Goal: Task Accomplishment & Management: Use online tool/utility

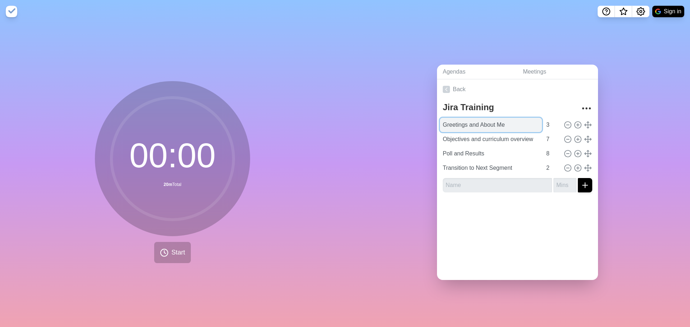
click at [473, 120] on input "Greetings and About Me" at bounding box center [491, 125] width 102 height 14
click at [468, 120] on input "Greetings and About Me" at bounding box center [491, 125] width 102 height 14
paste input "1️⃣ Welcome & Introductions"
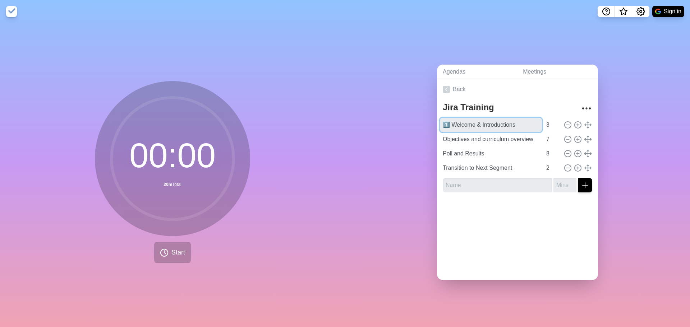
type input "1️⃣ Welcome & Introductions"
click at [447, 134] on input "Objectives and curriculum overview" at bounding box center [491, 139] width 102 height 14
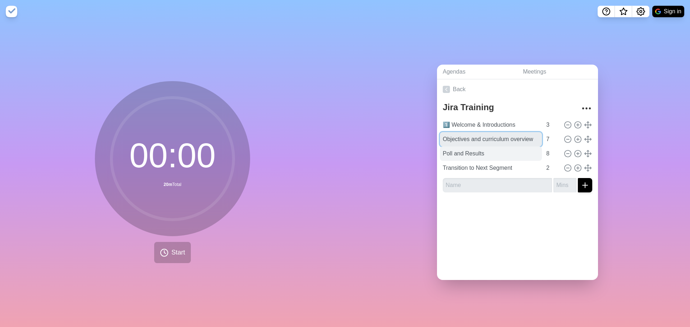
paste input "2️⃣ Icebreaker Poll"
type input "2️⃣ Icebreaker Poll"
drag, startPoint x: 467, startPoint y: 225, endPoint x: 461, endPoint y: 176, distance: 50.0
click at [467, 225] on div "Back Jira Training 1️⃣ Welcome & Introductions 3 2️⃣ Icebreaker Poll 7 Poll and…" at bounding box center [517, 179] width 161 height 201
click at [531, 73] on link "Meetings" at bounding box center [557, 72] width 81 height 15
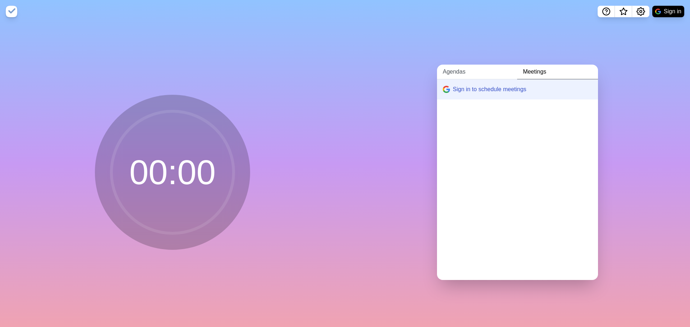
click at [446, 65] on link "Agendas" at bounding box center [477, 72] width 80 height 15
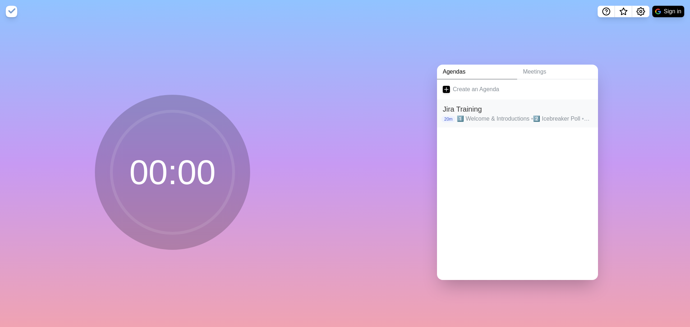
click at [515, 104] on h2 "Jira Training" at bounding box center [517, 109] width 149 height 11
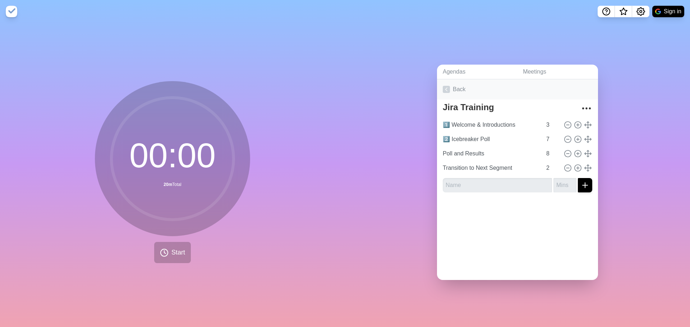
click at [443, 87] on icon at bounding box center [446, 89] width 7 height 7
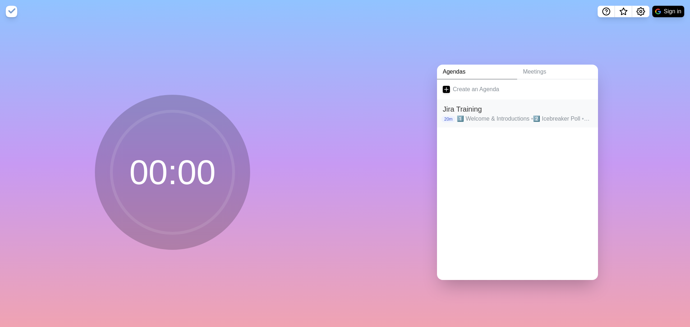
click at [466, 104] on h2 "Jira Training" at bounding box center [517, 109] width 149 height 11
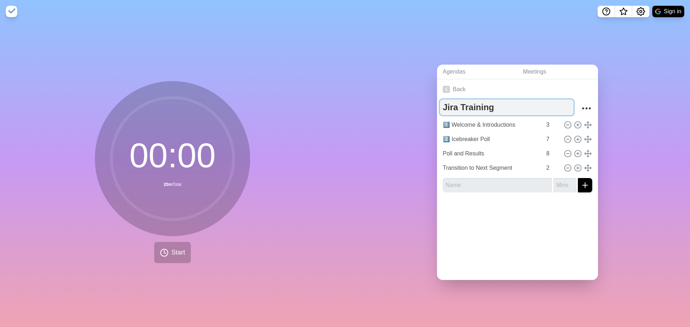
click at [453, 105] on textarea "Jira Training" at bounding box center [507, 108] width 134 height 16
type textarea "Jira Training - 1:1"
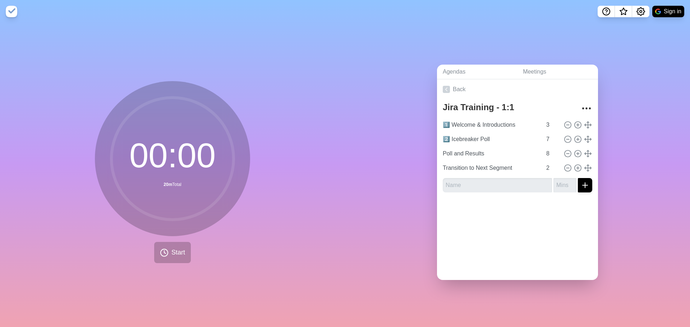
click at [484, 258] on div "Back Jira Training - 1:1 1️⃣ Welcome & Introductions 3 2️⃣ Icebreaker Poll 7 Po…" at bounding box center [517, 179] width 161 height 201
click at [452, 152] on input "Poll and Results" at bounding box center [491, 154] width 102 height 14
paste input "3️⃣ Session Overview & Logistic"
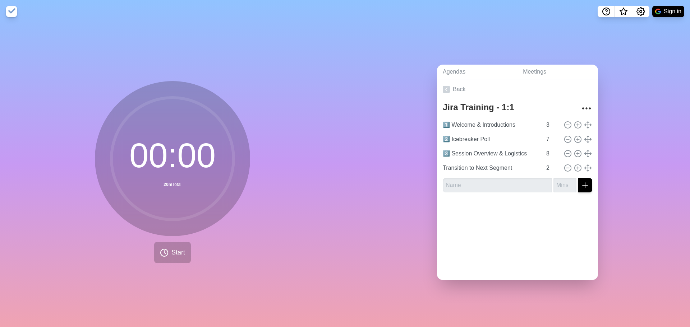
click at [504, 261] on div "Back Jira Training - 1:1 1️⃣ Welcome & Introductions 3 2️⃣ Icebreaker Poll 7 3️…" at bounding box center [517, 179] width 161 height 201
click at [470, 151] on input "3️⃣ Session Overview & Logistics" at bounding box center [491, 154] width 102 height 14
paste input "4️⃣ Training Etiquette"
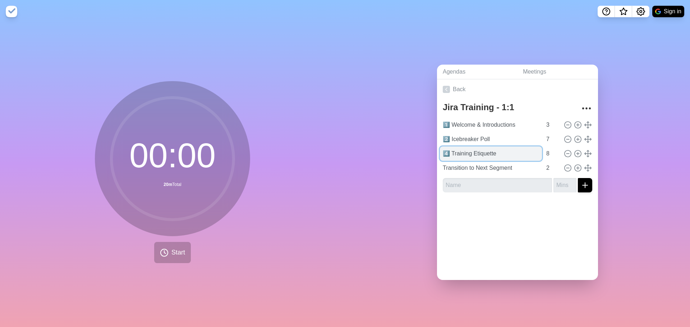
click at [456, 150] on input "4️⃣ Training Etiquette" at bounding box center [491, 154] width 102 height 14
paste input "3️⃣ Session Overview & Logistics"
type input "3️⃣ Session Overview & Logistics"
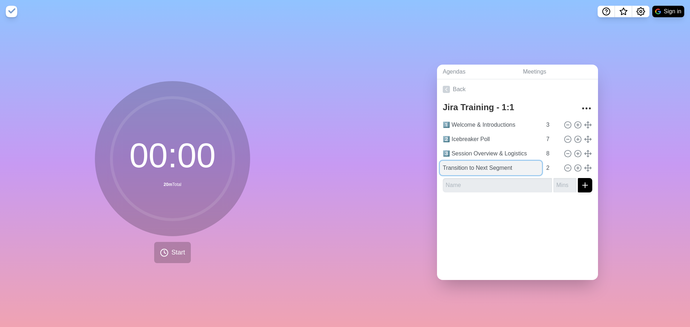
click at [484, 166] on input "Transition to Next Segment" at bounding box center [491, 168] width 102 height 14
click at [485, 166] on input "Transition to Next Segment" at bounding box center [491, 168] width 102 height 14
paste input "4️⃣ Training Etiquette"
type input "4️⃣ Training Etiquette"
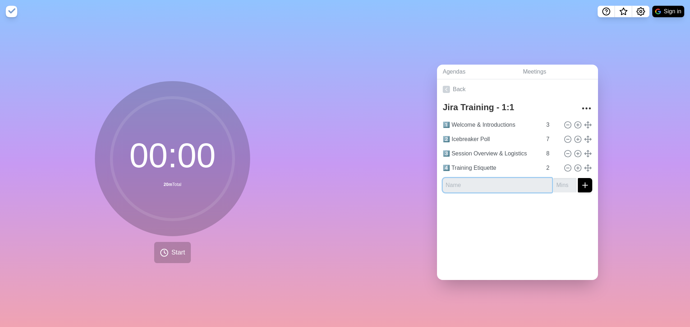
click at [468, 181] on input "text" at bounding box center [497, 185] width 109 height 14
paste input "5️⃣ [DATE] Focus"
type input "5️⃣ [DATE] Focus"
click at [484, 219] on div at bounding box center [517, 212] width 161 height 29
click at [554, 181] on input "number" at bounding box center [564, 185] width 23 height 14
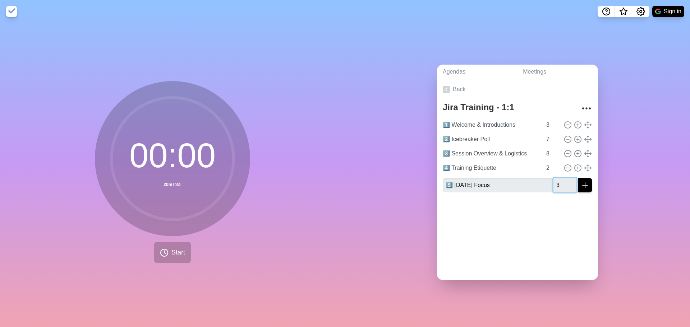
type input "3"
click at [578, 178] on button "submit" at bounding box center [585, 185] width 14 height 14
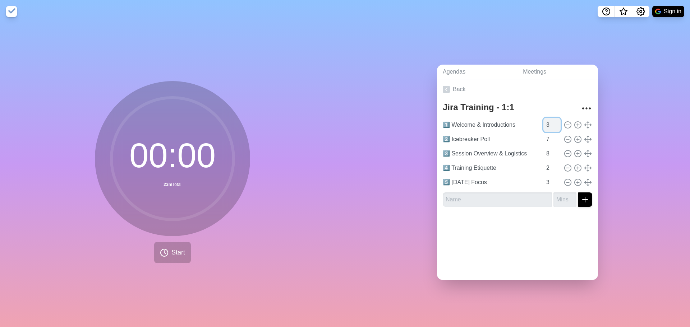
click at [543, 122] on input "3" at bounding box center [551, 125] width 17 height 14
type input "7"
click at [543, 141] on input "7" at bounding box center [551, 139] width 17 height 14
click at [543, 135] on input "7" at bounding box center [551, 139] width 17 height 14
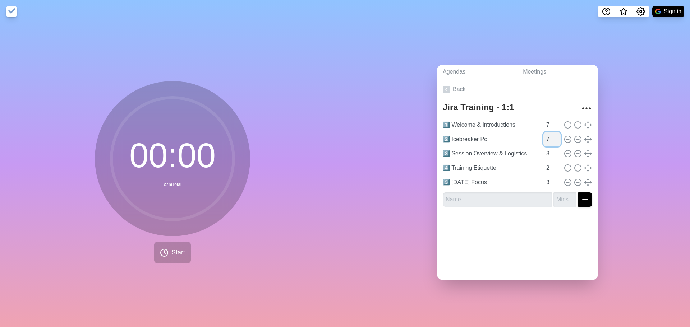
click at [543, 135] on input "7" at bounding box center [551, 139] width 17 height 14
type input "5"
click at [543, 152] on input "8" at bounding box center [551, 154] width 17 height 14
type input "5"
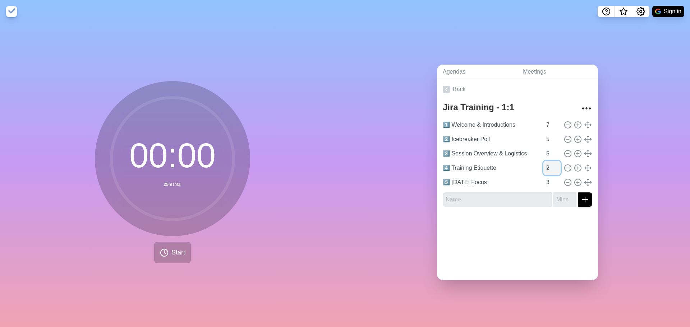
click at [543, 165] on input "2" at bounding box center [551, 168] width 17 height 14
type input "5"
click at [519, 254] on div "Back Jira Training - 1:1 1️⃣ Welcome & Introductions 7 2️⃣ Icebreaker Poll 5 3️…" at bounding box center [517, 179] width 161 height 201
click at [488, 203] on input "text" at bounding box center [497, 200] width 109 height 14
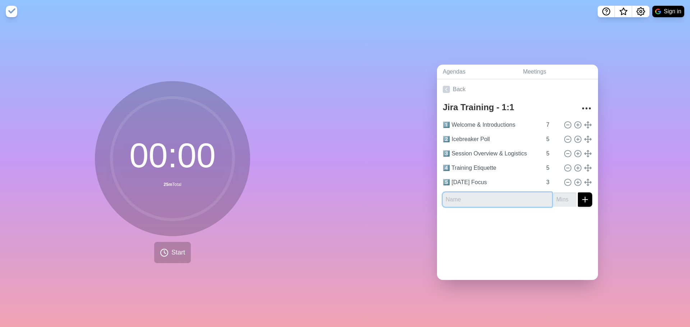
paste input "6️⃣ How Jira Fits with Confluence & Bitbucket"
type input "6️⃣ How Jira Fits with Confluence & Bitbucket"
click at [556, 196] on input "number" at bounding box center [564, 200] width 23 height 14
type input "8"
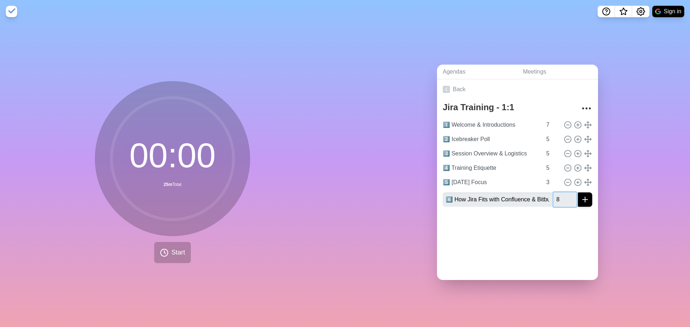
click at [578, 193] on button "submit" at bounding box center [585, 200] width 14 height 14
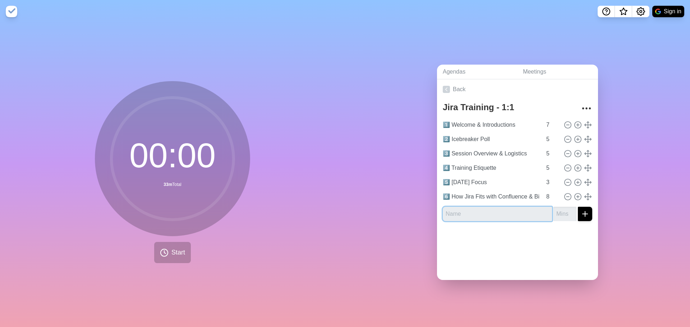
scroll to position [0, 0]
click at [466, 213] on input "text" at bounding box center [497, 214] width 109 height 14
paste input "7️⃣ Language Check – Common Terms"
type input "7️⃣ Language Check – Common Terms"
click at [555, 213] on input "number" at bounding box center [564, 214] width 23 height 14
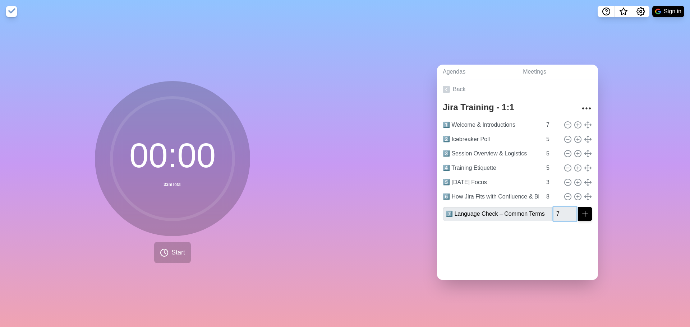
type input "7"
click at [578, 207] on button "submit" at bounding box center [585, 214] width 14 height 14
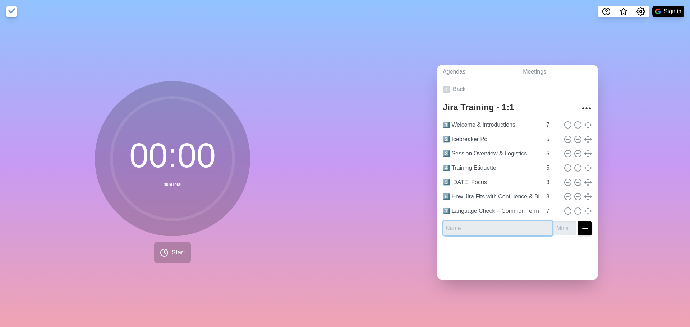
click at [519, 223] on input "text" at bounding box center [497, 228] width 109 height 14
paste input "8️⃣ How Work Items Connect"
type input "8️⃣ How Work Items Connect"
click at [555, 225] on input "number" at bounding box center [564, 228] width 23 height 14
type input "10"
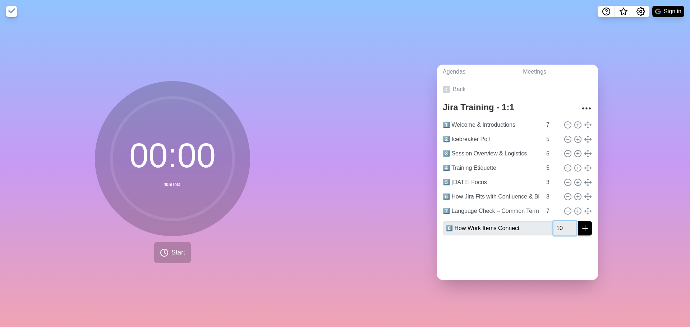
click at [578, 221] on button "submit" at bounding box center [585, 228] width 14 height 14
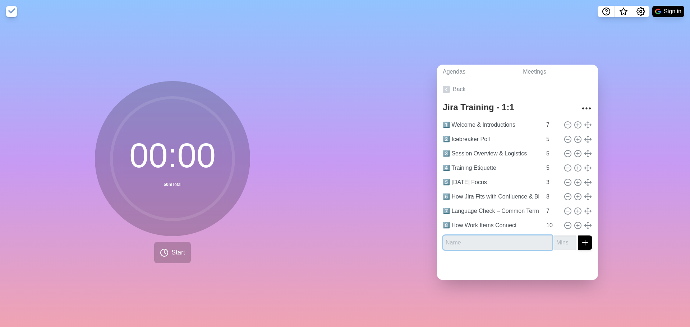
click at [463, 243] on input "text" at bounding box center [497, 243] width 109 height 14
paste input "9️⃣ Navigation Preview → Live Demo"
type input "9️⃣ Navigation Preview → Live Demo"
click at [553, 242] on input "number" at bounding box center [564, 243] width 23 height 14
type input "10"
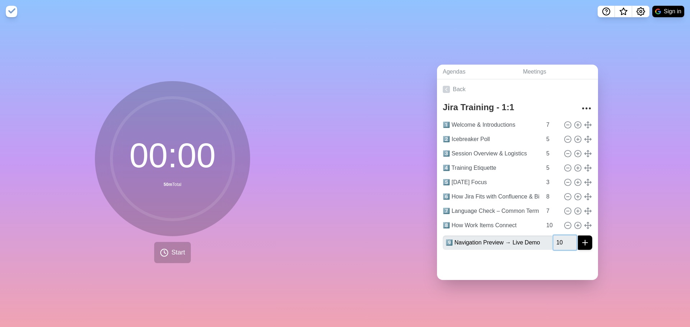
click at [578, 236] on button "submit" at bounding box center [585, 243] width 14 height 14
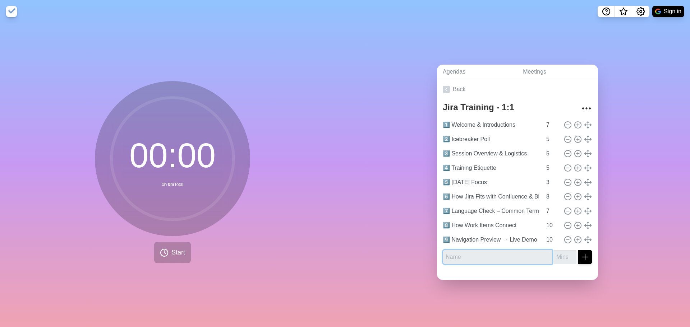
click at [499, 255] on input "text" at bounding box center [497, 257] width 109 height 14
paste input "10️⃣ Q&A"
click at [447, 255] on input "10️⃣ Q&A" at bounding box center [497, 257] width 109 height 14
click at [449, 253] on input "10️⃣ Q&A" at bounding box center [497, 257] width 109 height 14
click at [446, 255] on input "10️⃣ Q&A" at bounding box center [497, 257] width 109 height 14
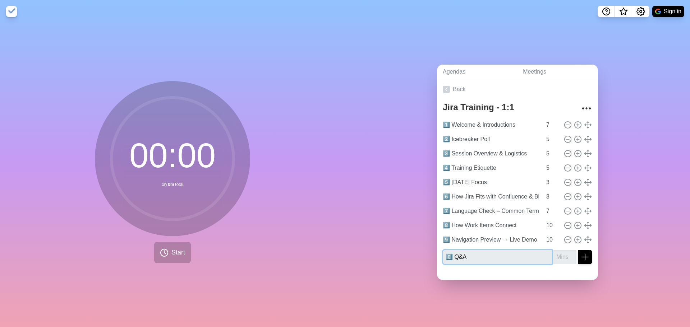
paste input "1️⃣"
click at [487, 256] on input "1️⃣0️⃣ Q&A" at bounding box center [497, 257] width 109 height 14
type input "1️⃣0️⃣ Q&A"
click at [553, 253] on input "1" at bounding box center [564, 257] width 23 height 14
type input "10"
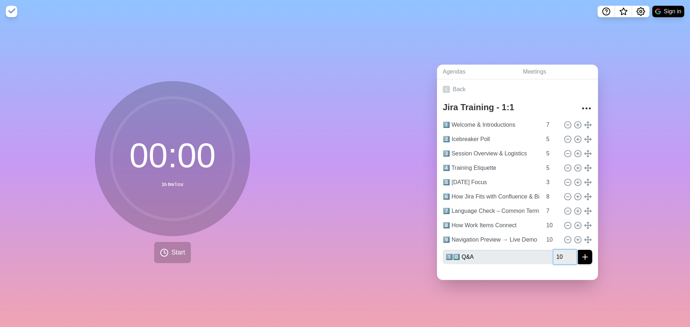
click at [578, 250] on button "submit" at bounding box center [585, 257] width 14 height 14
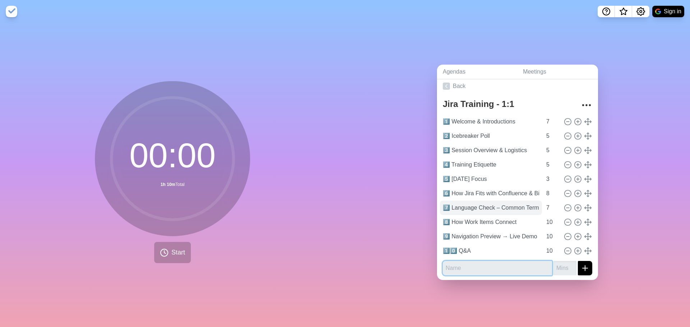
scroll to position [4, 0]
paste input "1️⃣"
click at [473, 267] on input "1️⃣1️⃣" at bounding box center [497, 268] width 109 height 14
paste input "11️⃣ Break 1"
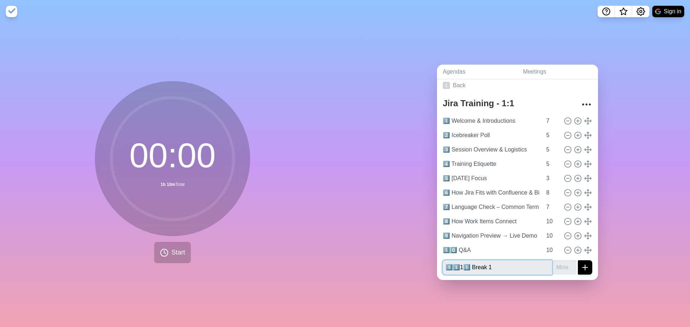
click at [473, 265] on input "1️⃣1️⃣11️⃣ Break 1" at bounding box center [497, 268] width 109 height 14
type input "1️⃣1️⃣Break 1"
click at [553, 264] on input "number" at bounding box center [564, 268] width 23 height 14
type input "10"
click at [578, 261] on button "submit" at bounding box center [585, 268] width 14 height 14
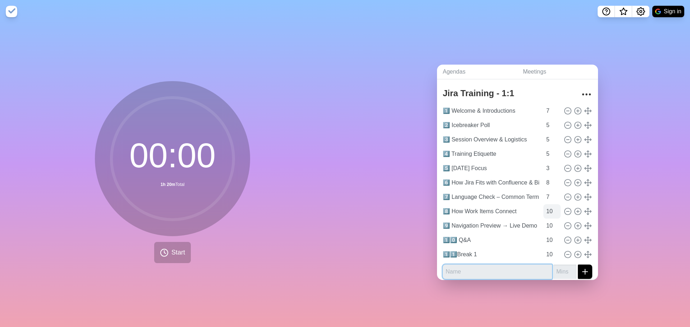
scroll to position [18, 0]
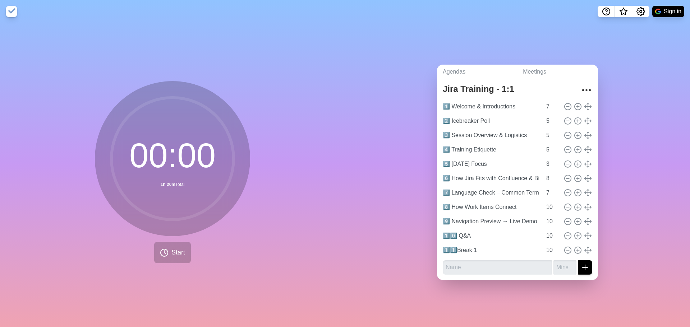
click at [386, 66] on div "Agendas Meetings Back Jira Training - 1:1 1️⃣ Welcome & Introductions 7 2️⃣ Ice…" at bounding box center [517, 175] width 345 height 304
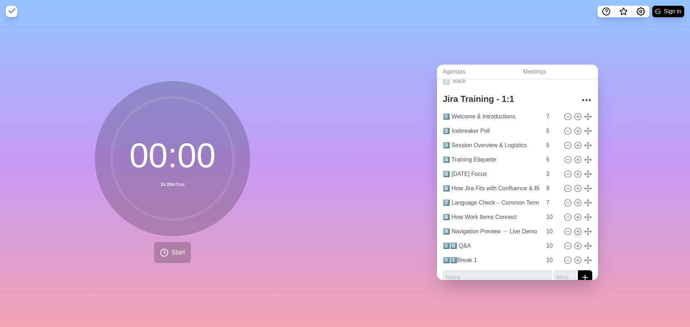
scroll to position [0, 0]
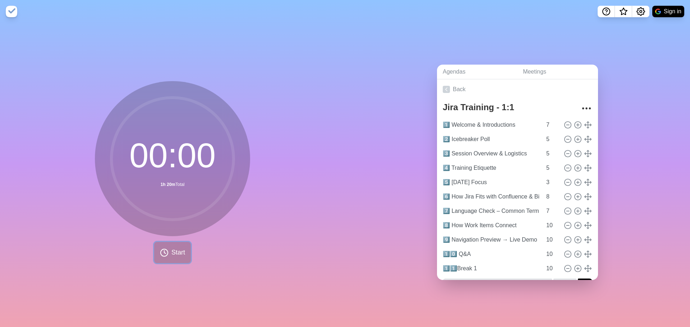
click at [175, 248] on span "Start" at bounding box center [178, 253] width 14 height 10
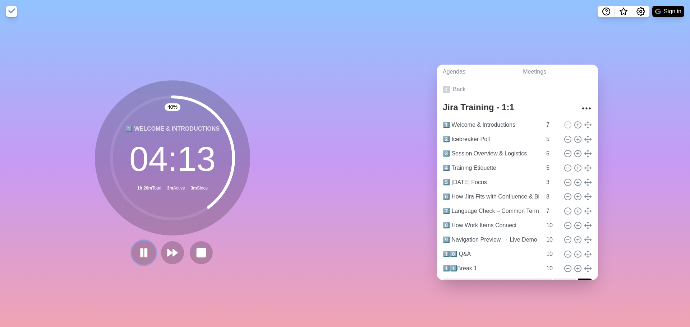
click at [145, 249] on rect at bounding box center [146, 253] width 2 height 8
click at [197, 254] on rect at bounding box center [201, 252] width 9 height 9
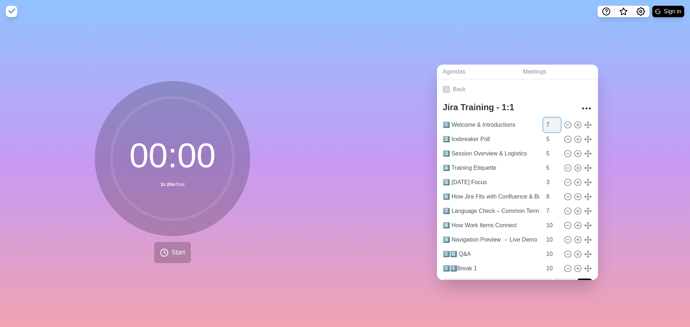
click at [543, 124] on input "7" at bounding box center [551, 125] width 17 height 14
click at [543, 122] on input "7" at bounding box center [551, 125] width 17 height 14
type input "5"
click at [543, 139] on input "5" at bounding box center [551, 139] width 17 height 14
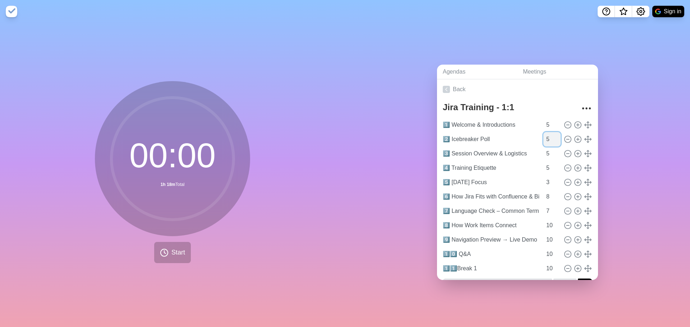
click at [543, 139] on input "5" at bounding box center [551, 139] width 17 height 14
click at [543, 138] on input "5" at bounding box center [551, 139] width 17 height 14
type input "8"
click at [393, 192] on div "Agendas Meetings Back Jira Training - 1:1 1️⃣ Welcome & Introductions 5 2️⃣ Ice…" at bounding box center [517, 175] width 345 height 304
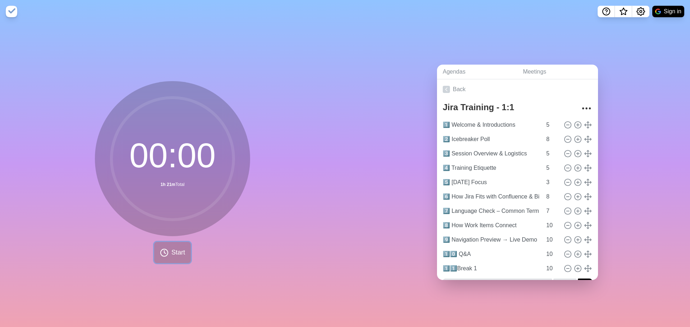
click at [178, 255] on button "Start" at bounding box center [172, 252] width 37 height 21
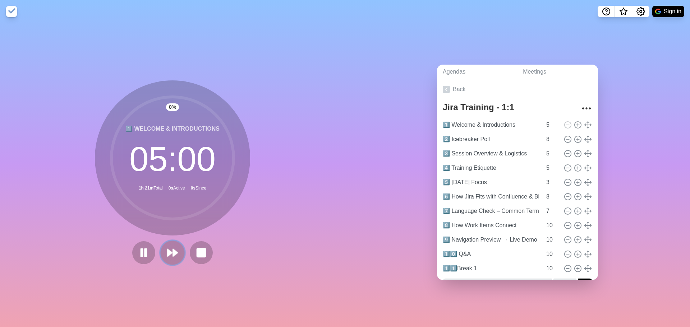
click at [173, 249] on polygon at bounding box center [175, 252] width 5 height 7
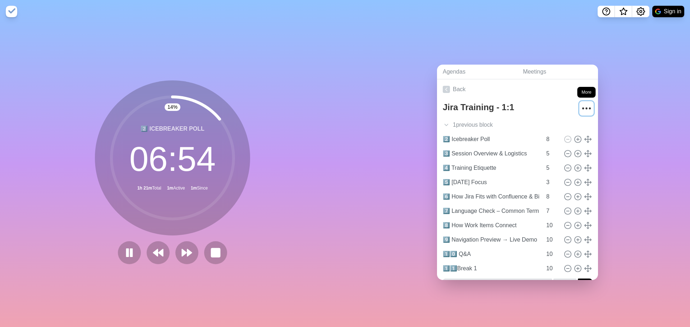
click at [583, 107] on icon "More" at bounding box center [586, 108] width 11 height 11
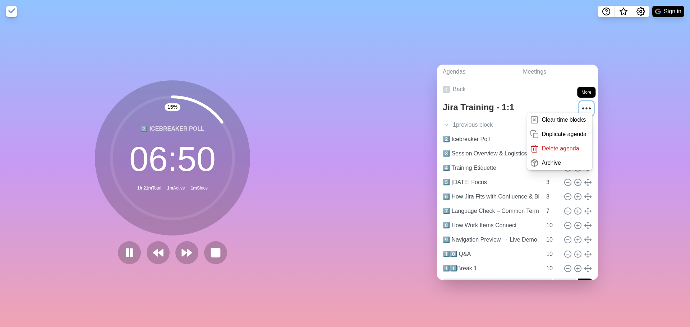
click at [579, 101] on button "More" at bounding box center [586, 108] width 14 height 14
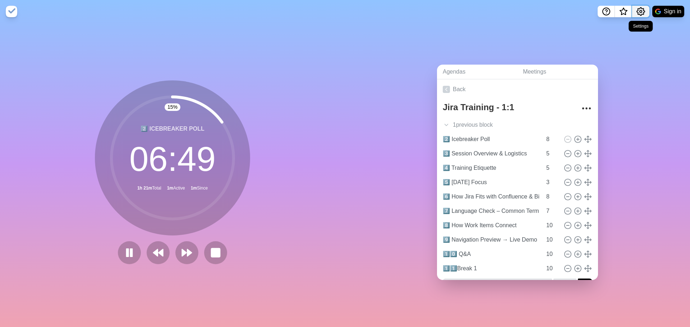
click at [640, 9] on icon "Settings" at bounding box center [640, 11] width 9 height 9
drag, startPoint x: 629, startPoint y: 15, endPoint x: 627, endPoint y: 19, distance: 5.0
click at [629, 15] on button "What’s new" at bounding box center [623, 11] width 17 height 11
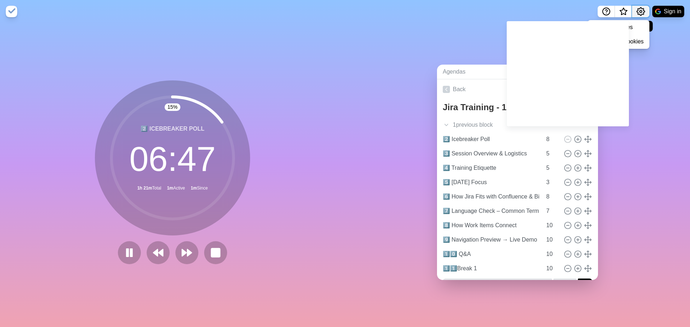
click at [642, 11] on icon "Settings" at bounding box center [640, 11] width 9 height 9
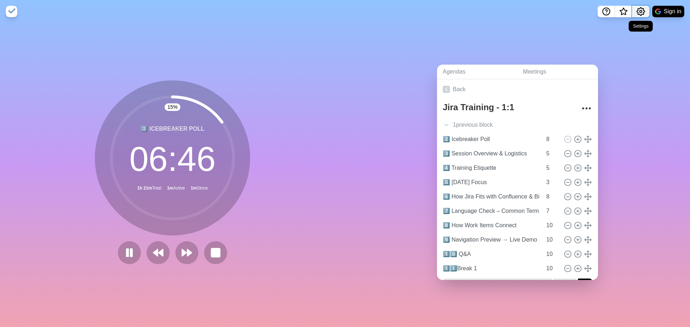
click at [640, 13] on icon "Settings" at bounding box center [640, 11] width 9 height 9
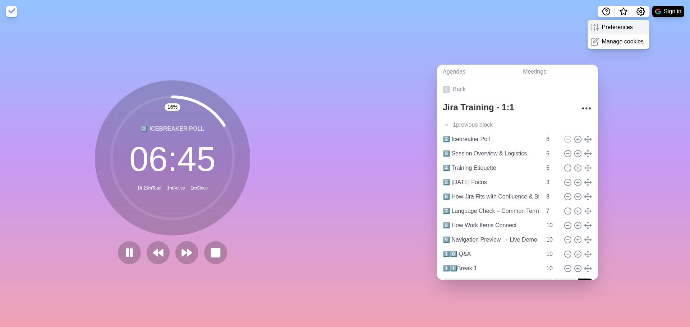
click at [603, 27] on p "Preferences" at bounding box center [617, 27] width 31 height 9
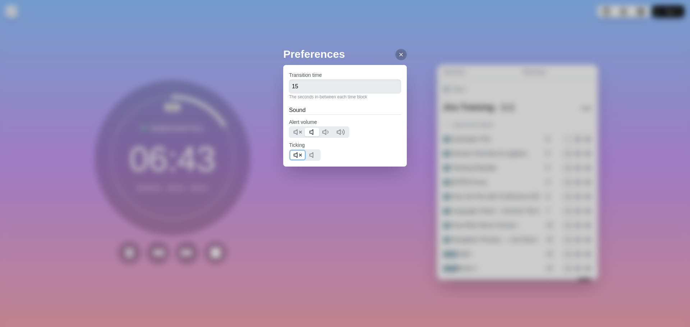
click at [295, 152] on icon at bounding box center [297, 155] width 9 height 9
click at [398, 55] on icon at bounding box center [401, 55] width 6 height 6
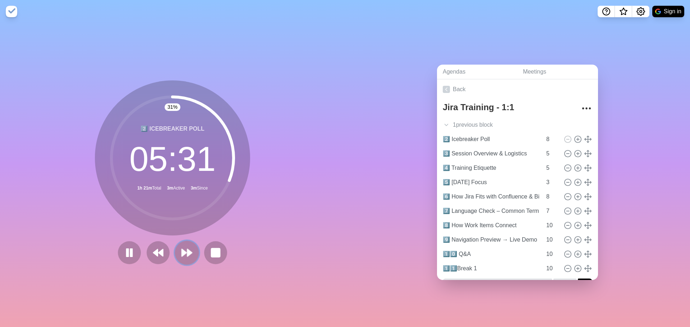
click at [182, 249] on polygon at bounding box center [184, 252] width 5 height 7
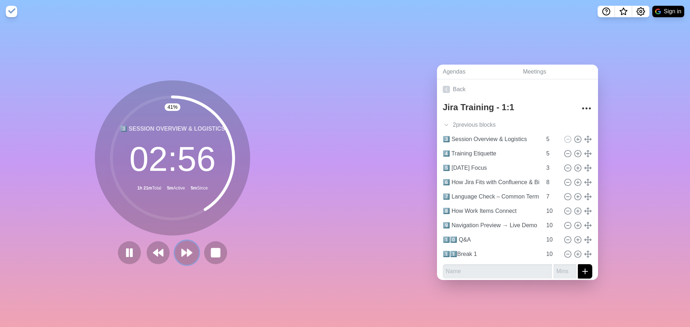
click at [188, 249] on polygon at bounding box center [189, 252] width 5 height 7
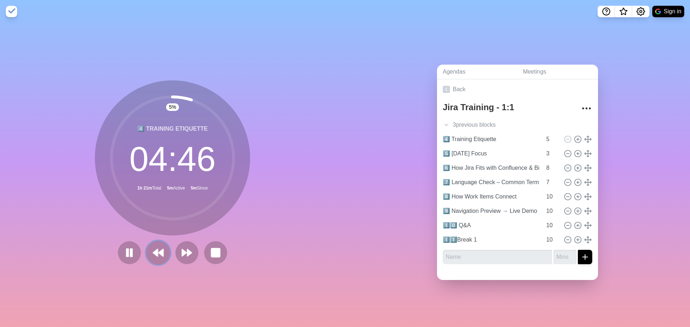
click at [152, 254] on icon at bounding box center [158, 253] width 12 height 12
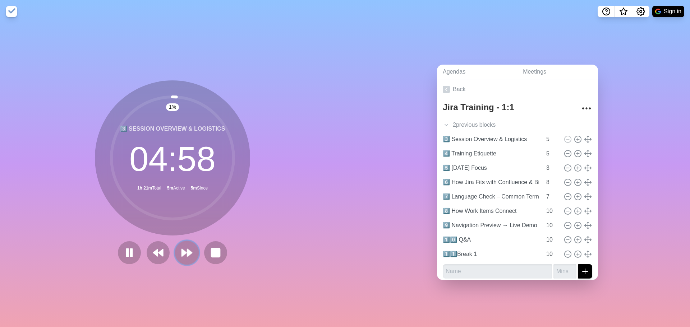
click at [185, 247] on icon at bounding box center [187, 253] width 12 height 12
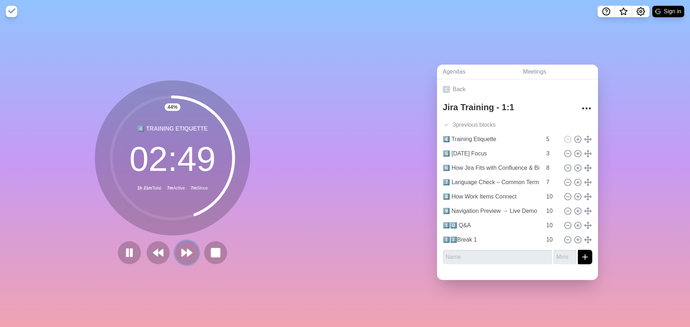
click at [190, 249] on icon at bounding box center [187, 253] width 12 height 12
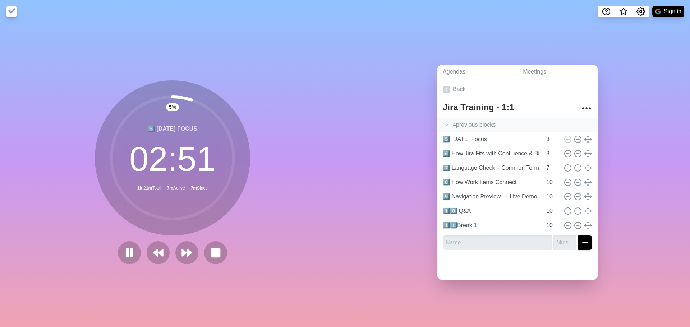
click at [460, 123] on div "4 previous block s" at bounding box center [517, 125] width 161 height 14
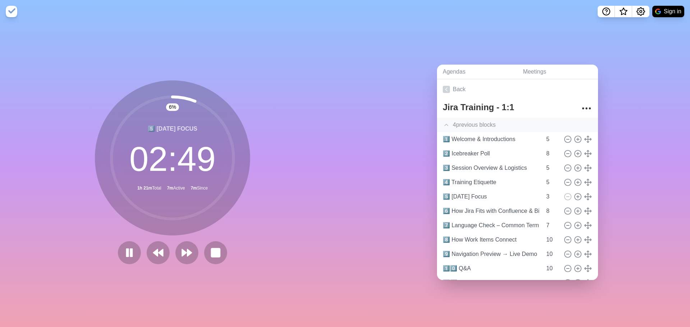
click at [460, 123] on div "4 previous block s" at bounding box center [517, 125] width 161 height 14
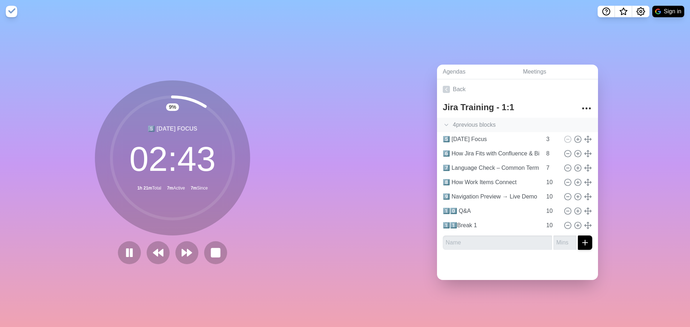
click at [445, 124] on polyline at bounding box center [446, 125] width 3 height 2
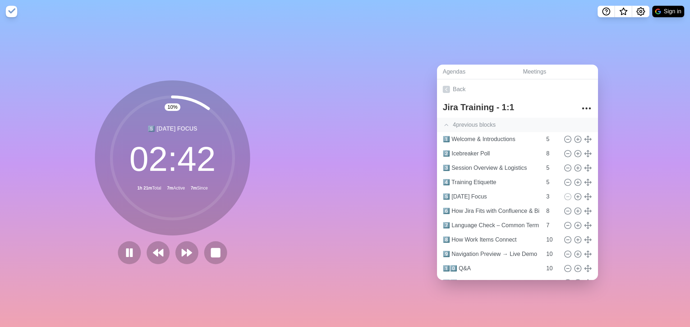
click at [463, 122] on div "4 previous block s" at bounding box center [517, 125] width 161 height 14
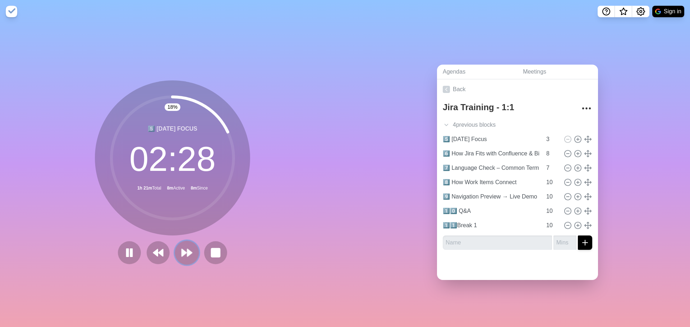
click at [187, 249] on polygon at bounding box center [189, 252] width 5 height 7
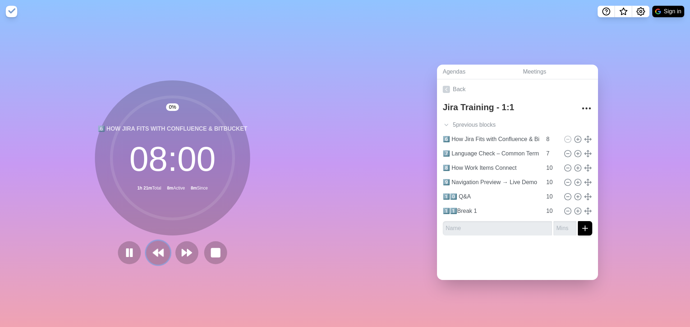
click at [153, 251] on polygon at bounding box center [155, 252] width 5 height 7
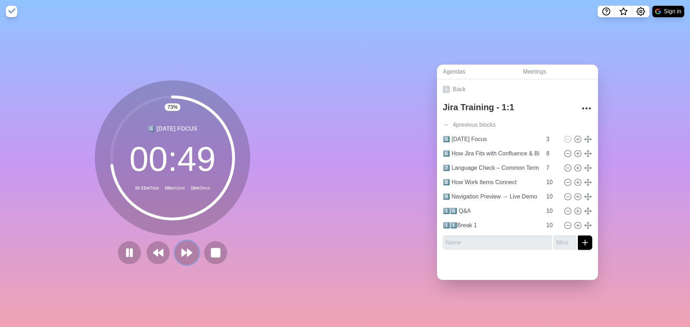
click at [188, 252] on icon at bounding box center [187, 253] width 12 height 12
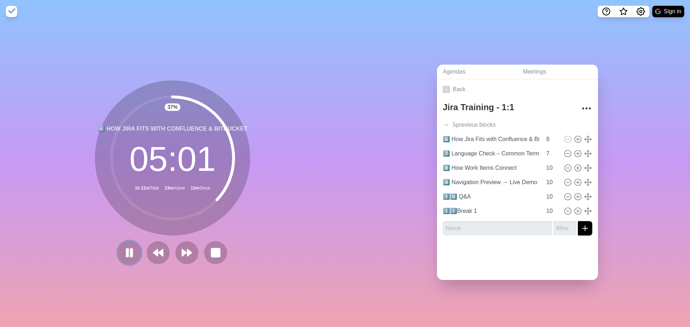
click at [130, 251] on rect at bounding box center [131, 253] width 2 height 8
click at [187, 249] on polygon at bounding box center [189, 252] width 5 height 7
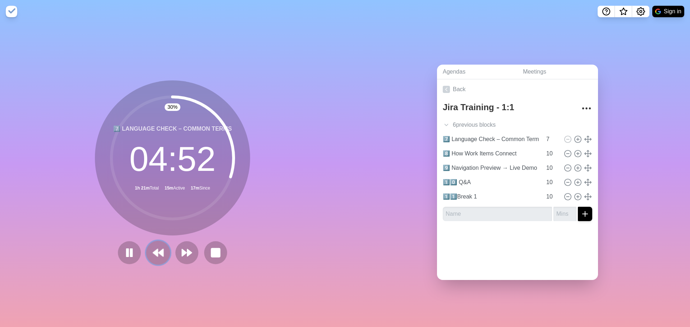
click at [153, 251] on polygon at bounding box center [155, 252] width 5 height 7
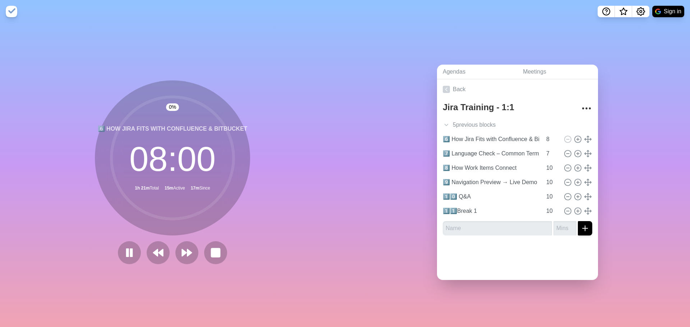
click at [195, 244] on div at bounding box center [172, 252] width 115 height 23
click at [191, 250] on button at bounding box center [187, 253] width 24 height 24
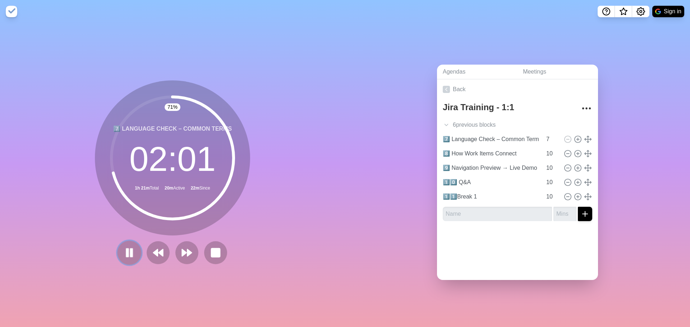
click at [126, 249] on rect at bounding box center [127, 253] width 2 height 8
